Goal: Information Seeking & Learning: Find specific fact

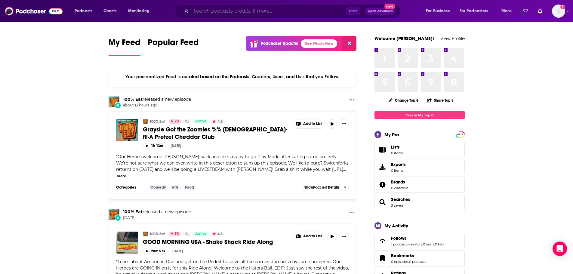
click at [205, 11] on input "Search podcasts, credits, & more..." at bounding box center [268, 11] width 155 height 10
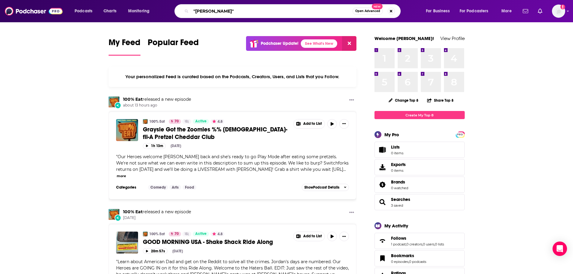
type input ""[PERSON_NAME]""
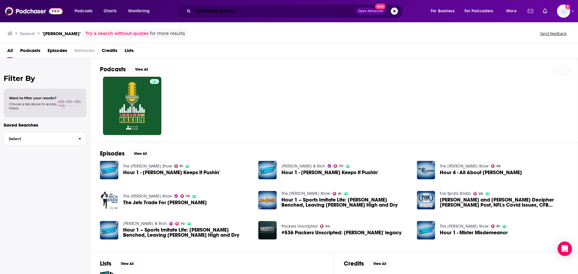
click at [210, 13] on input ""[PERSON_NAME]"" at bounding box center [274, 11] width 162 height 10
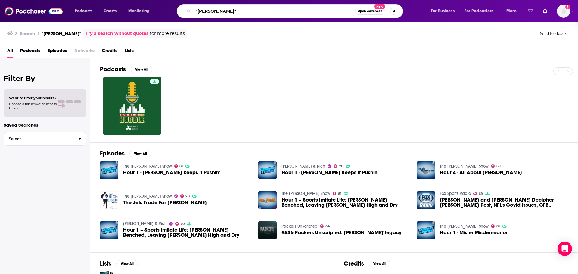
click at [211, 13] on input ""[PERSON_NAME]"" at bounding box center [274, 11] width 162 height 10
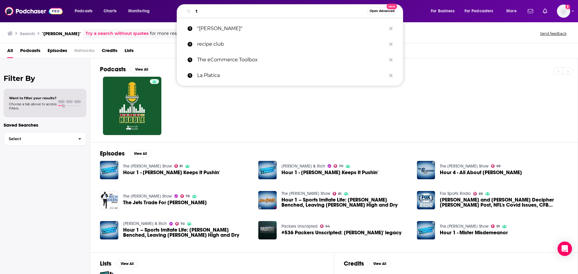
paste input "he Athletic Football Show"
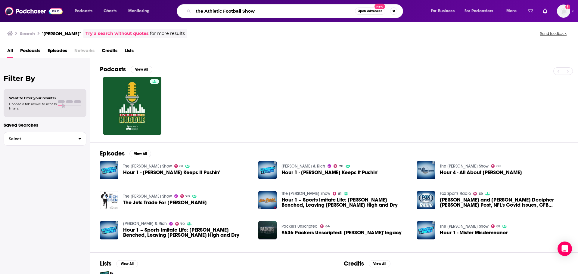
type input "the Athletic Football Show"
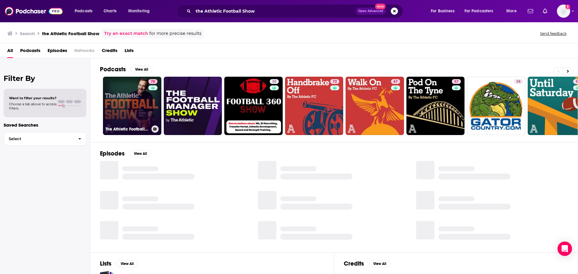
click at [128, 104] on link "78 The Athletic Football Show: A show about the NFL" at bounding box center [132, 106] width 58 height 58
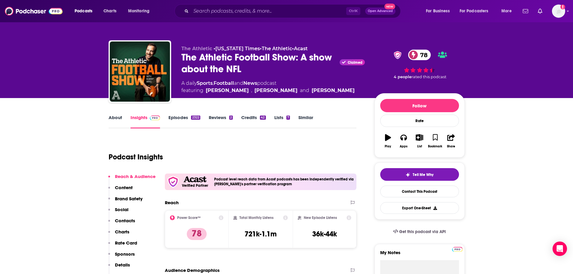
click at [183, 119] on link "Episodes 2322" at bounding box center [184, 122] width 32 height 14
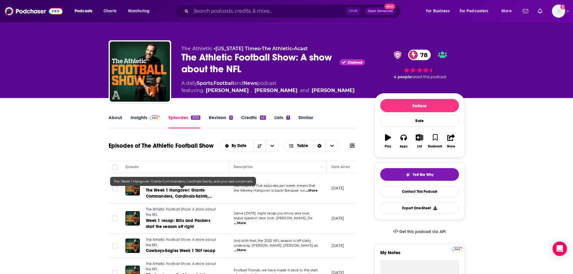
click at [193, 196] on span "The Week 1 Hangover: Giants-Commanders, Cardinals-Saints, and your sad voicemai…" at bounding box center [179, 196] width 66 height 17
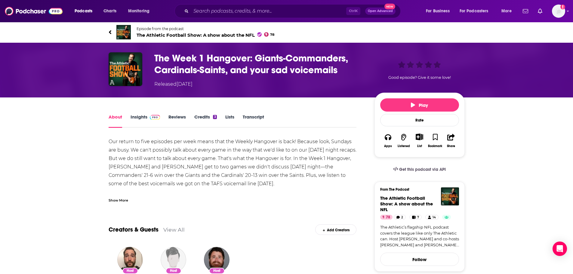
click at [256, 116] on link "Transcript" at bounding box center [253, 121] width 21 height 14
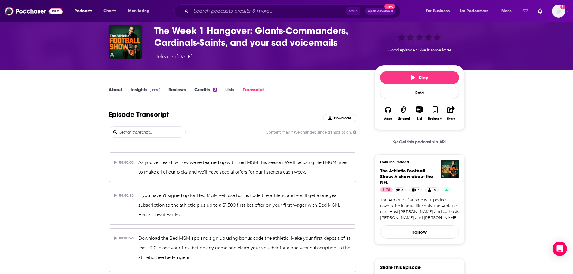
scroll to position [60, 0]
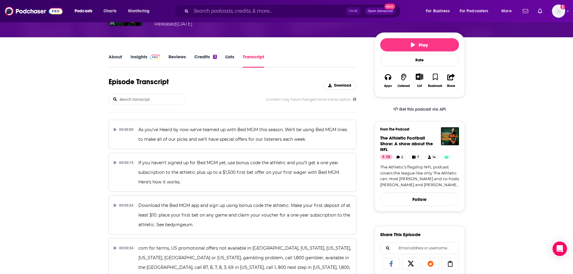
click at [134, 100] on input "search" at bounding box center [152, 99] width 66 height 11
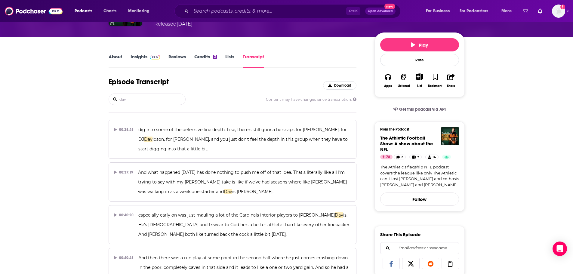
click at [134, 100] on input "dav" at bounding box center [152, 99] width 66 height 11
click at [148, 99] on input "dav" at bounding box center [152, 99] width 66 height 11
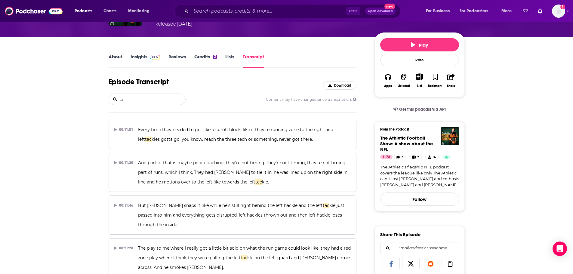
type input "t"
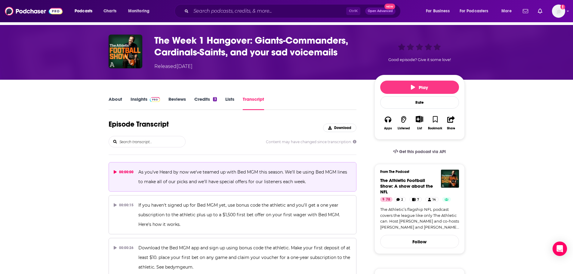
scroll to position [0, 0]
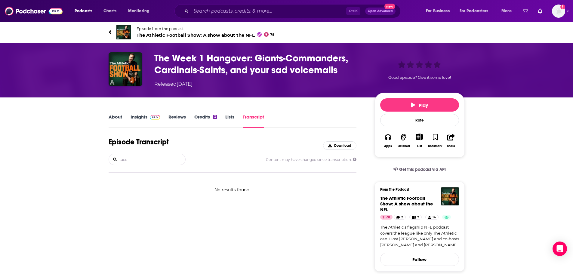
type input "taco"
click at [155, 162] on input "taco" at bounding box center [152, 159] width 66 height 11
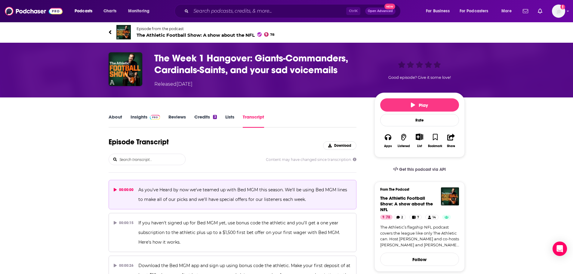
click at [115, 190] on icon at bounding box center [115, 190] width 3 height 4
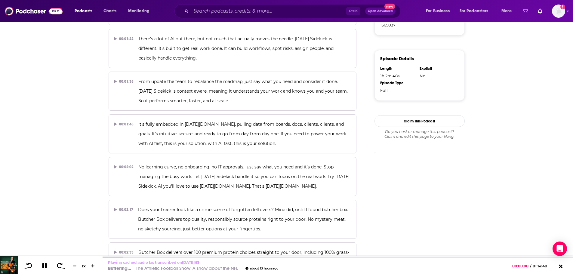
scroll to position [451, 0]
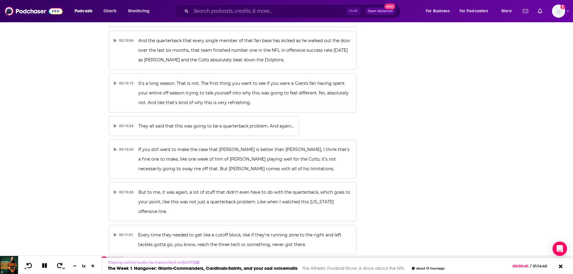
scroll to position [0, 0]
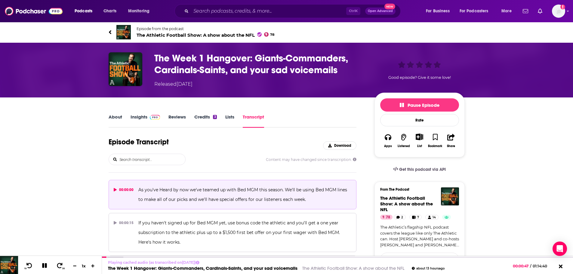
click at [149, 159] on input "search" at bounding box center [152, 159] width 66 height 11
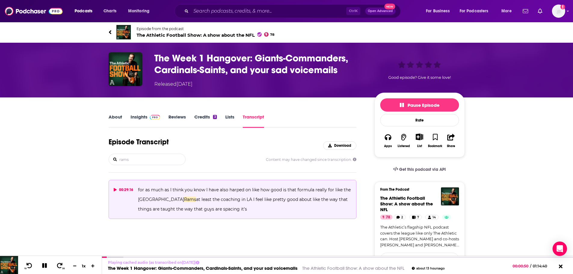
type input "rams"
click at [159, 196] on p "for as much as I think you know I have also harped on like how good is that for…" at bounding box center [244, 199] width 213 height 29
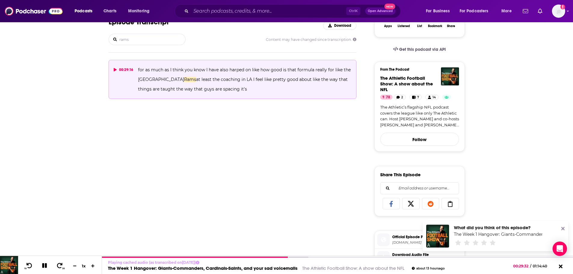
scroll to position [120, 0]
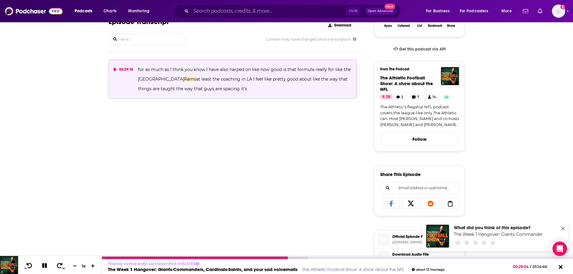
click at [402, 272] on link "The Athletic Football Show: A show about the NFL" at bounding box center [353, 270] width 102 height 6
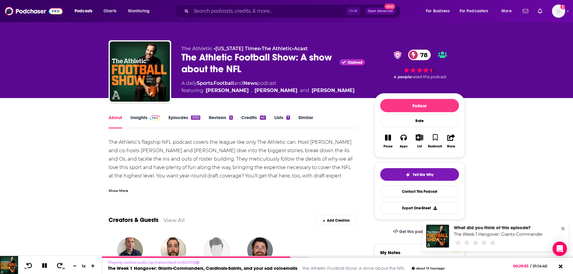
click at [184, 118] on link "Episodes 2322" at bounding box center [184, 122] width 32 height 14
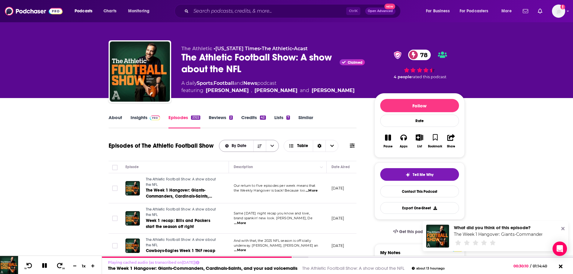
click at [274, 144] on icon "open menu" at bounding box center [272, 146] width 4 height 4
click at [335, 145] on span "Choose View" at bounding box center [332, 145] width 13 height 11
click at [351, 145] on icon at bounding box center [352, 145] width 5 height 5
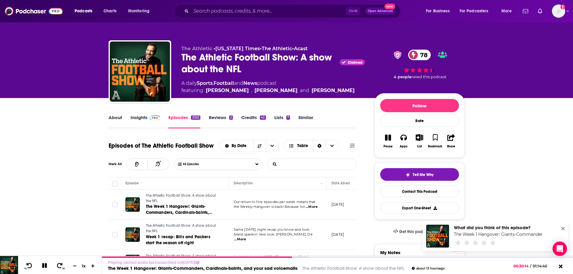
click at [310, 163] on input "List Search Input" at bounding box center [299, 164] width 63 height 11
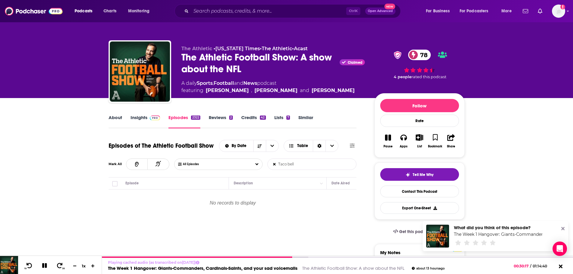
type input "Taco bell"
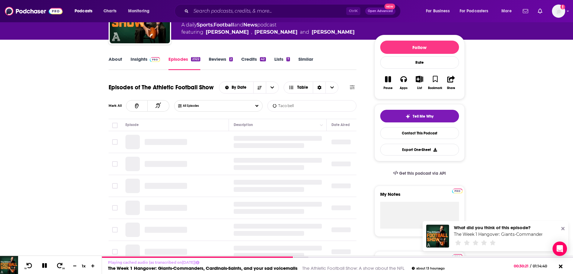
scroll to position [60, 0]
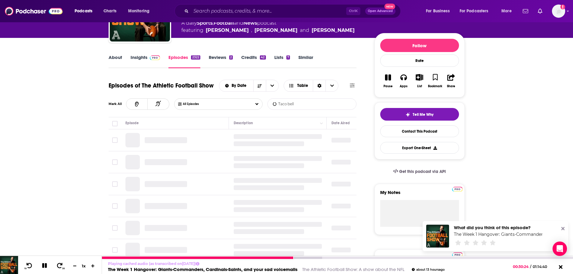
click at [45, 267] on icon at bounding box center [44, 265] width 5 height 5
